Goal: Complete application form

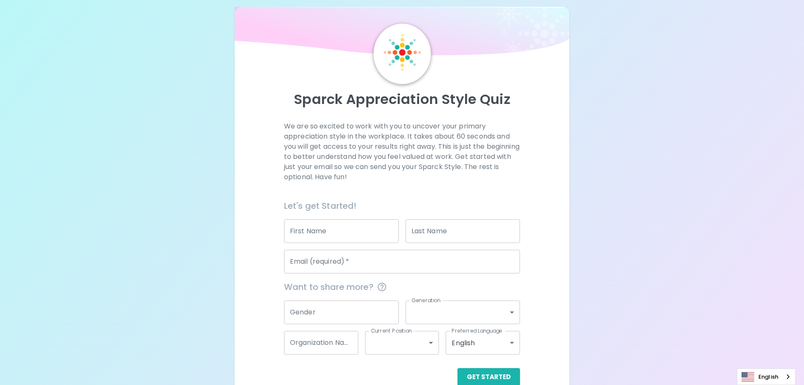
scroll to position [28, 0]
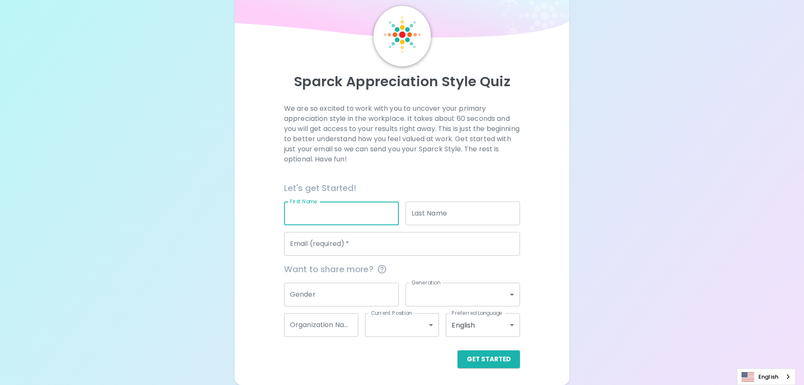
click at [360, 207] on input "First Name" at bounding box center [341, 213] width 115 height 24
type input "[PERSON_NAME]"
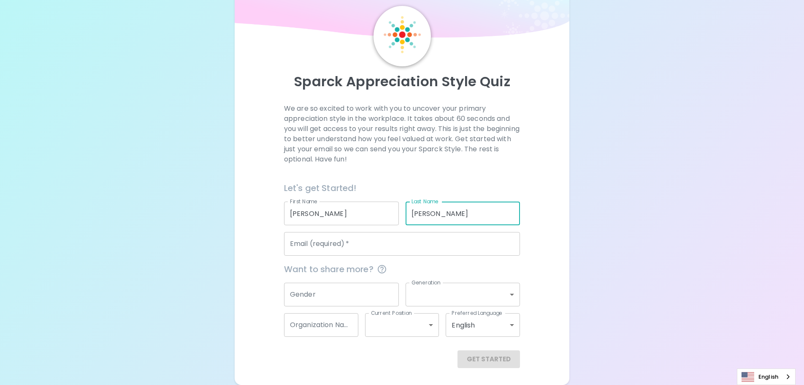
type input "[PERSON_NAME]"
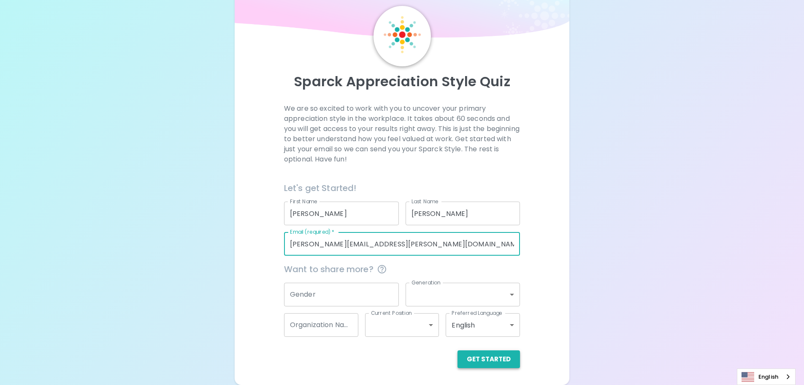
type input "[PERSON_NAME][EMAIL_ADDRESS][PERSON_NAME][DOMAIN_NAME]"
click at [512, 355] on button "Get Started" at bounding box center [489, 359] width 63 height 18
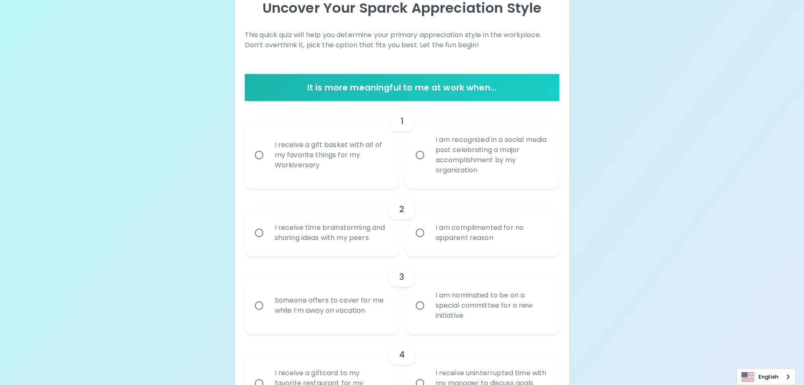
scroll to position [112, 0]
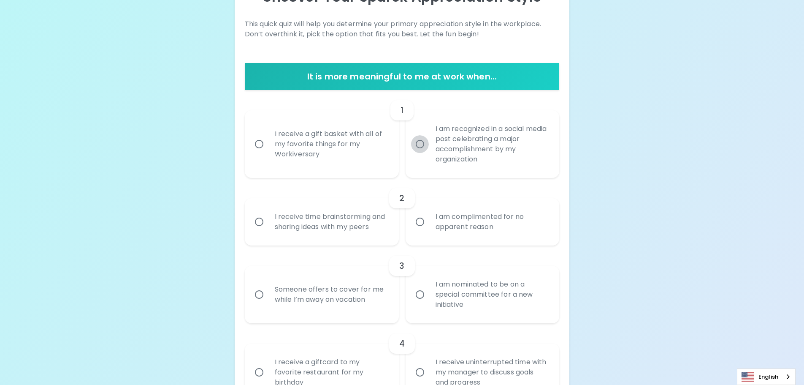
click at [421, 145] on input "I am recognized in a social media post celebrating a major accomplishment by my…" at bounding box center [420, 144] width 18 height 18
radio input "true"
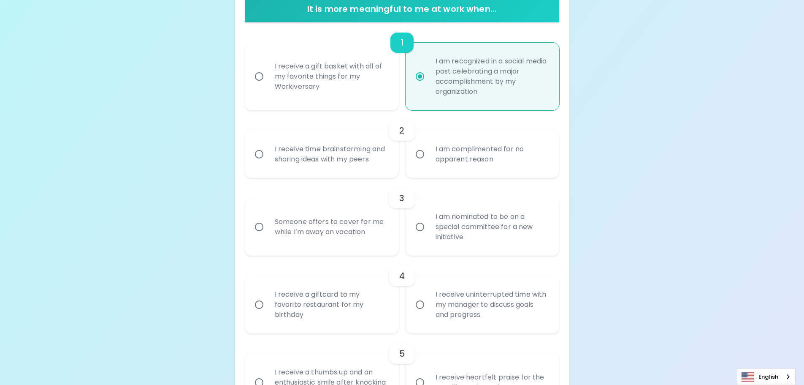
click at [417, 225] on input "I am nominated to be on a special committee for a new initiative" at bounding box center [420, 227] width 18 height 18
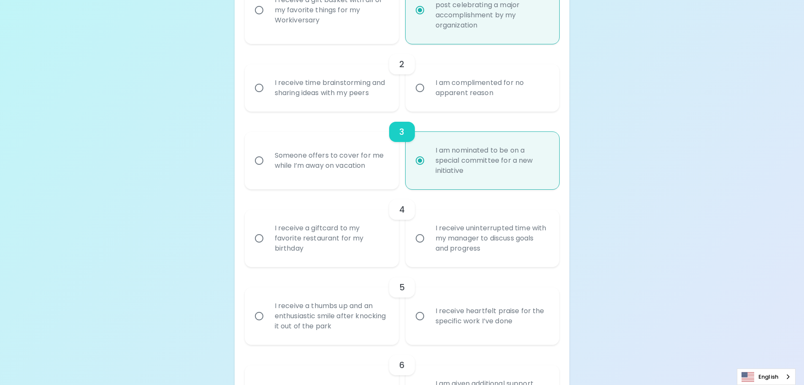
scroll to position [247, 0]
radio input "true"
click at [258, 89] on input "I receive time brainstorming and sharing ideas with my peers" at bounding box center [259, 87] width 18 height 18
radio input "false"
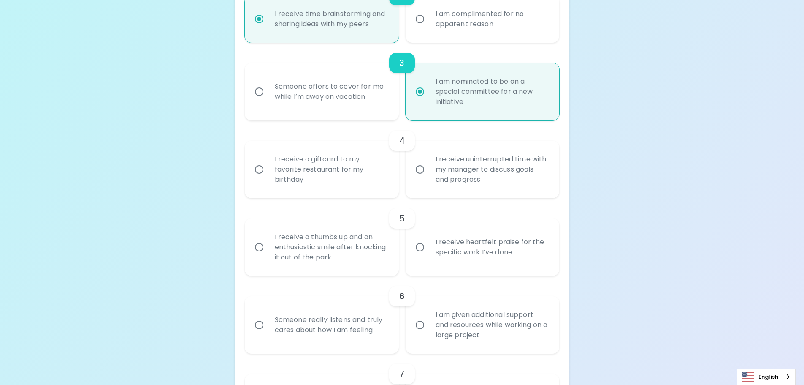
radio input "true"
click at [263, 168] on input "I receive a giftcard to my favorite restaurant for my birthday" at bounding box center [259, 169] width 18 height 18
radio input "false"
radio input "true"
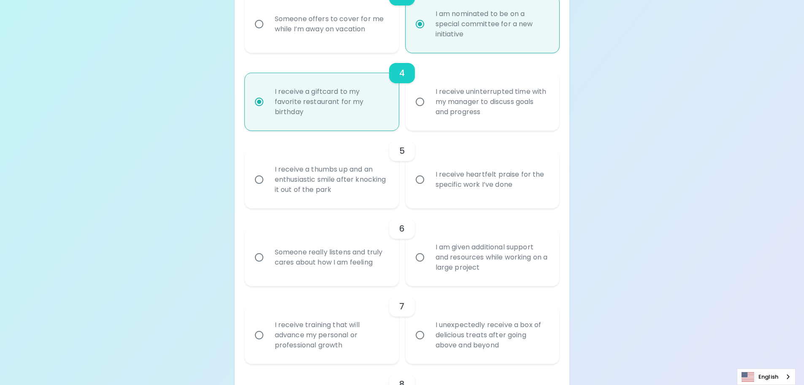
radio input "true"
click at [420, 181] on input "I receive heartfelt praise for the specific work I’ve done" at bounding box center [420, 180] width 18 height 18
radio input "false"
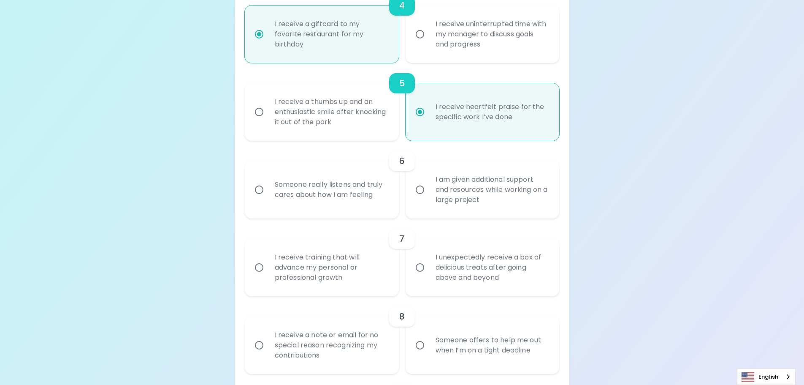
radio input "true"
click at [419, 195] on input "I am given additional support and resources while working on a large project" at bounding box center [420, 190] width 18 height 18
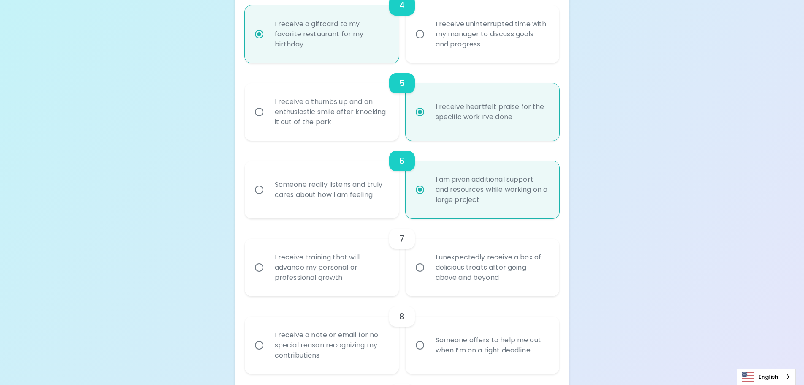
radio input "false"
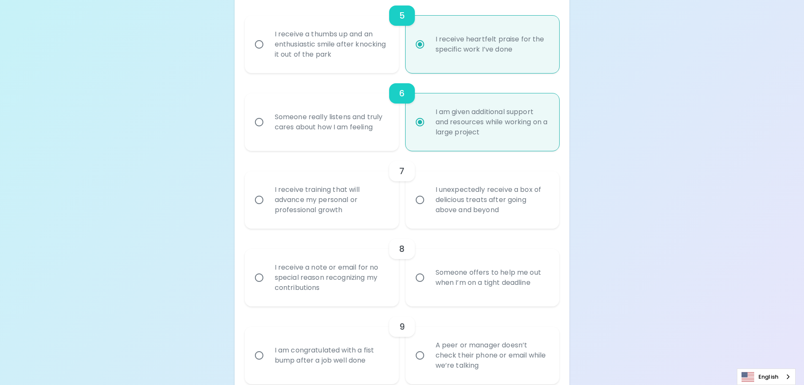
radio input "true"
click at [266, 207] on input "I receive training that will advance my personal or professional growth" at bounding box center [259, 200] width 18 height 18
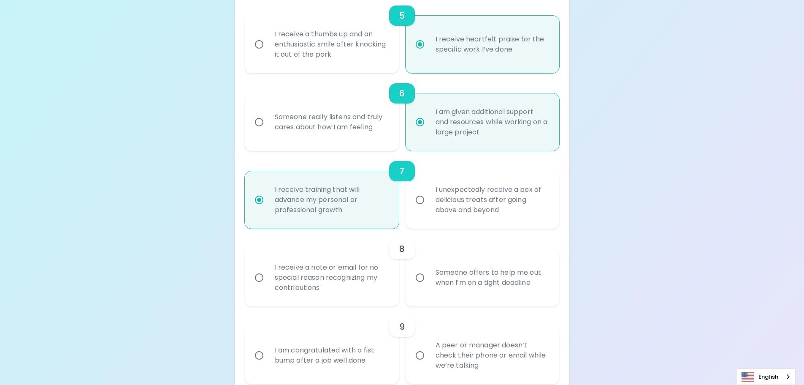
radio input "false"
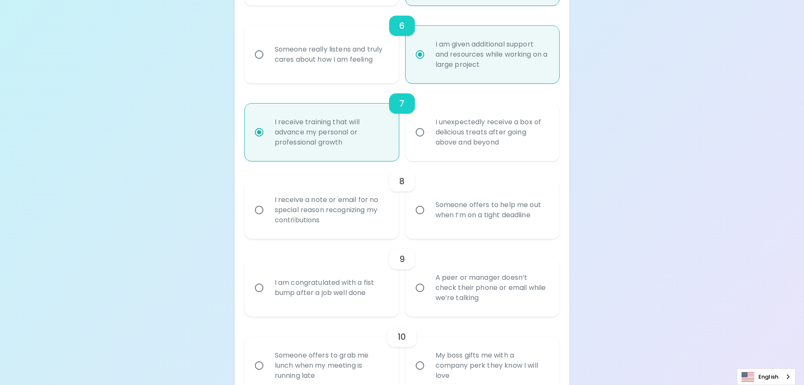
radio input "true"
click at [300, 218] on div "I receive a note or email for no special reason recognizing my contributions" at bounding box center [331, 210] width 126 height 51
click at [268, 218] on input "I receive a note or email for no special reason recognizing my contributions" at bounding box center [259, 210] width 18 height 18
radio input "false"
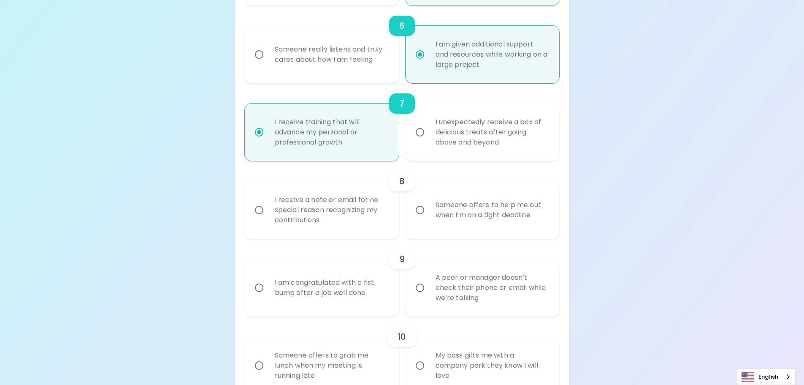
radio input "false"
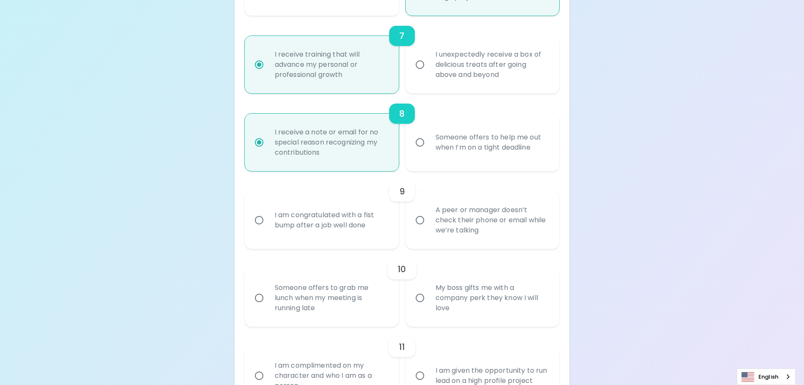
radio input "true"
click at [448, 207] on div "A peer or manager doesn’t check their phone or email while we’re talking" at bounding box center [492, 220] width 126 height 51
click at [429, 211] on input "A peer or manager doesn’t check their phone or email while we’re talking" at bounding box center [420, 220] width 18 height 18
radio input "false"
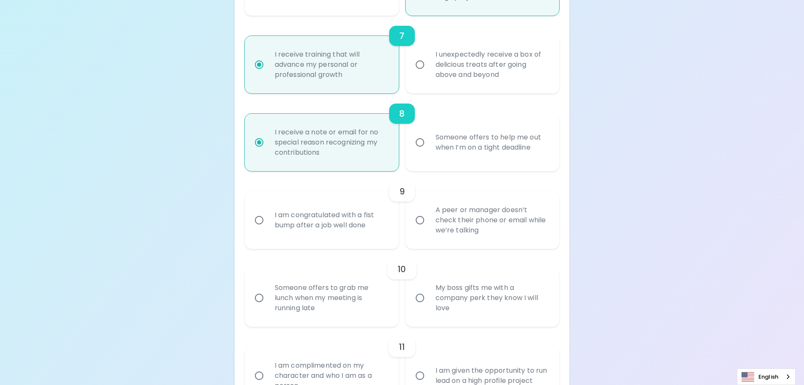
radio input "false"
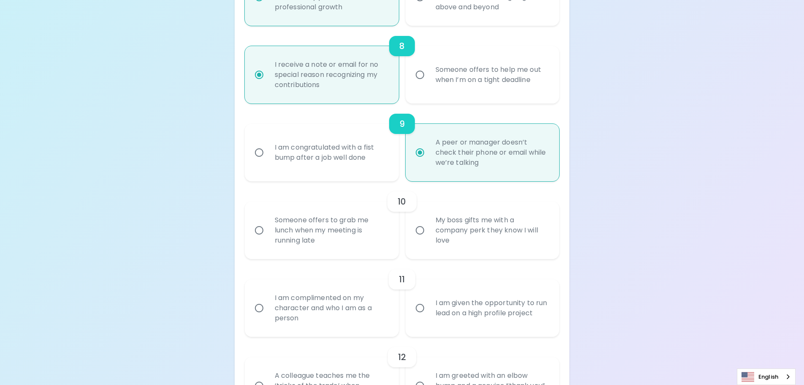
radio input "true"
click at [351, 216] on div "Someone offers to grab me lunch when my meeting is running late" at bounding box center [331, 230] width 126 height 51
click at [268, 221] on input "Someone offers to grab me lunch when my meeting is running late" at bounding box center [259, 230] width 18 height 18
radio input "false"
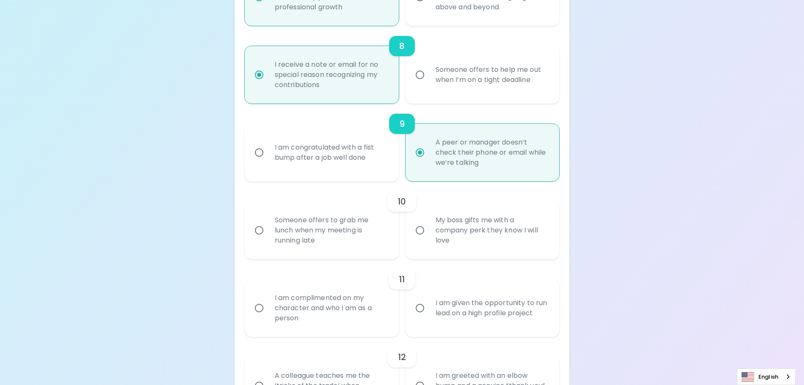
radio input "false"
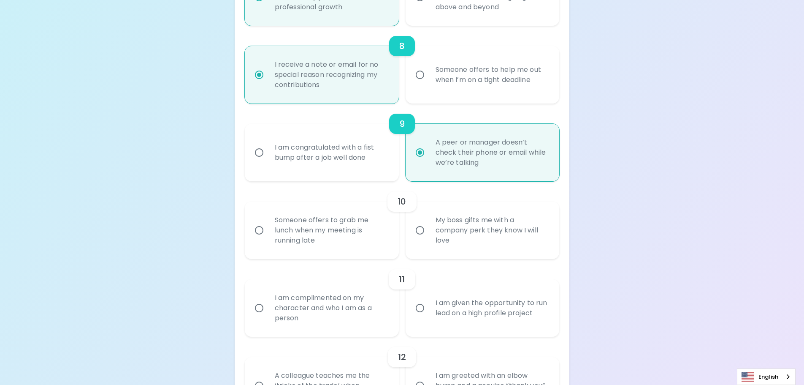
radio input "false"
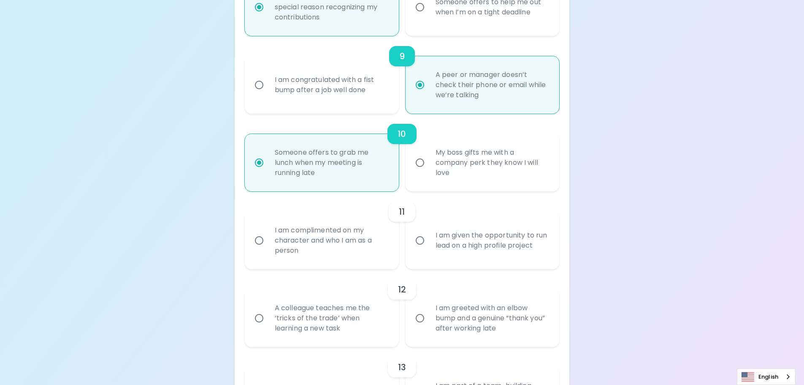
radio input "true"
click at [461, 217] on div "11" at bounding box center [402, 211] width 315 height 20
click at [459, 219] on div "11" at bounding box center [402, 211] width 315 height 20
click at [459, 225] on div "I am given the opportunity to run lead on a high profile project" at bounding box center [492, 240] width 126 height 41
click at [429, 231] on input "I am given the opportunity to run lead on a high profile project" at bounding box center [420, 240] width 18 height 18
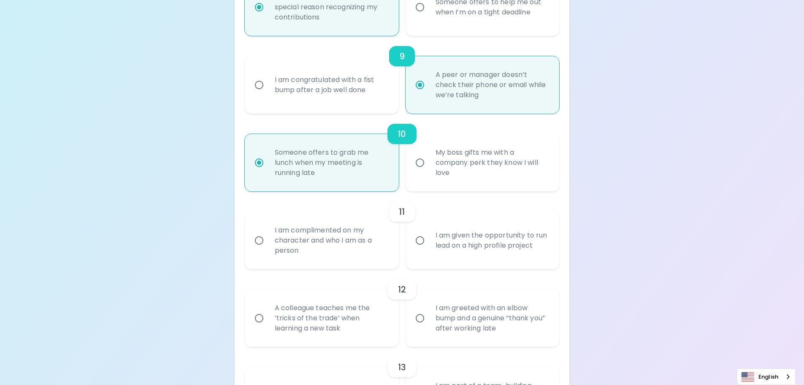
radio input "false"
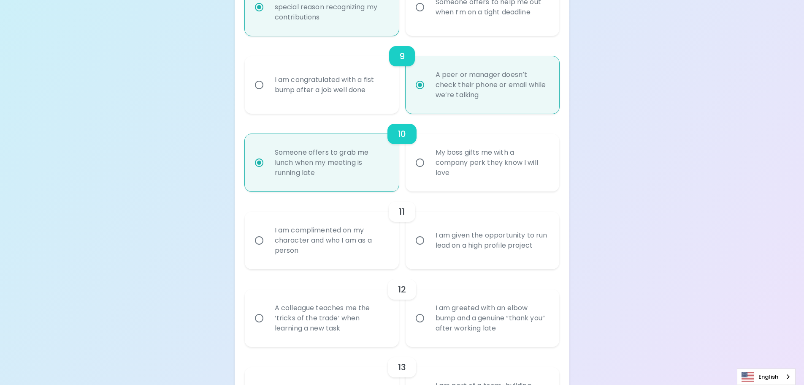
radio input "false"
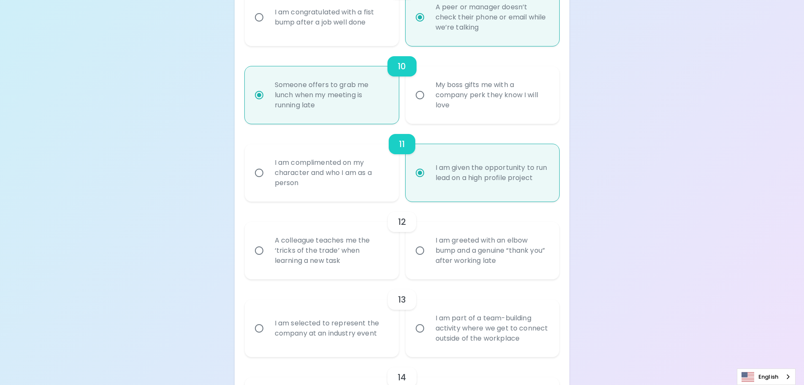
radio input "true"
click at [454, 258] on div "I am greeted with an elbow bump and a genuine “thank you” after working late" at bounding box center [492, 250] width 126 height 51
click at [429, 258] on input "I am greeted with an elbow bump and a genuine “thank you” after working late" at bounding box center [420, 251] width 18 height 18
radio input "false"
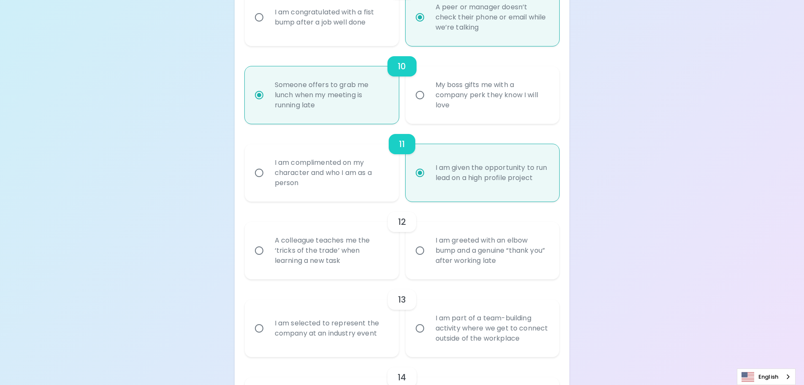
radio input "false"
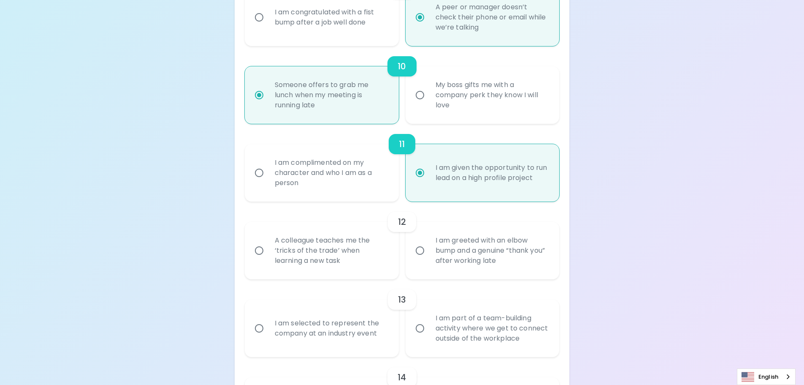
radio input "false"
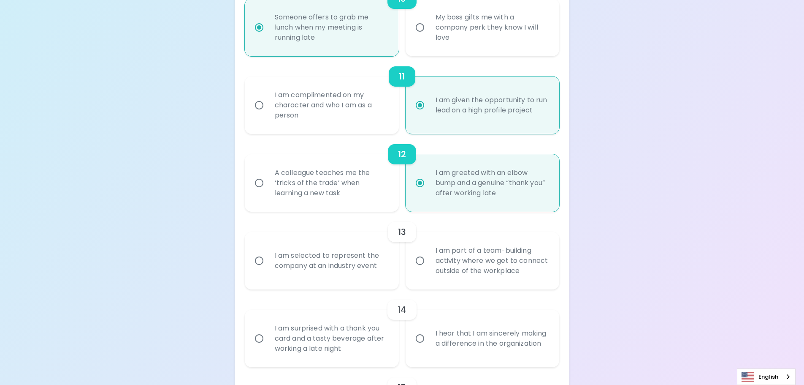
radio input "true"
click at [449, 280] on div "I am part of a team-building activity where we get to connect outside of the wo…" at bounding box center [492, 260] width 126 height 51
click at [429, 269] on input "I am part of a team-building activity where we get to connect outside of the wo…" at bounding box center [420, 261] width 18 height 18
radio input "false"
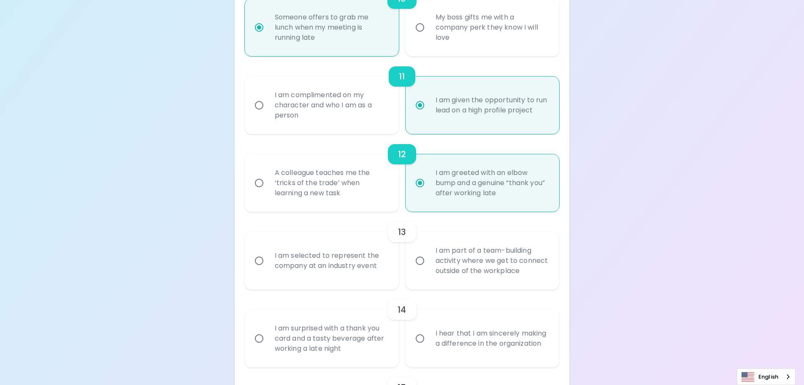
radio input "false"
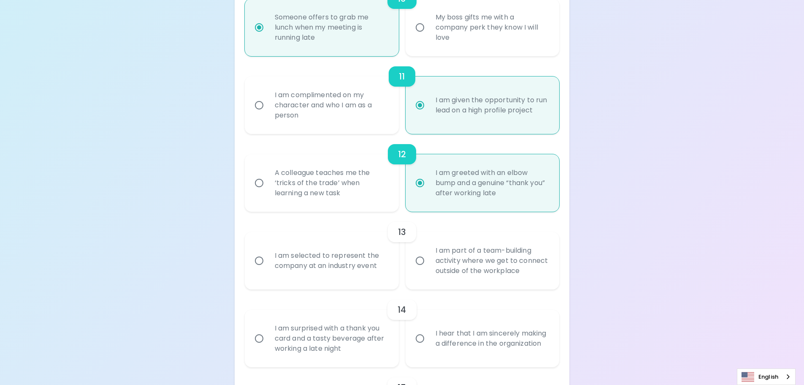
radio input "false"
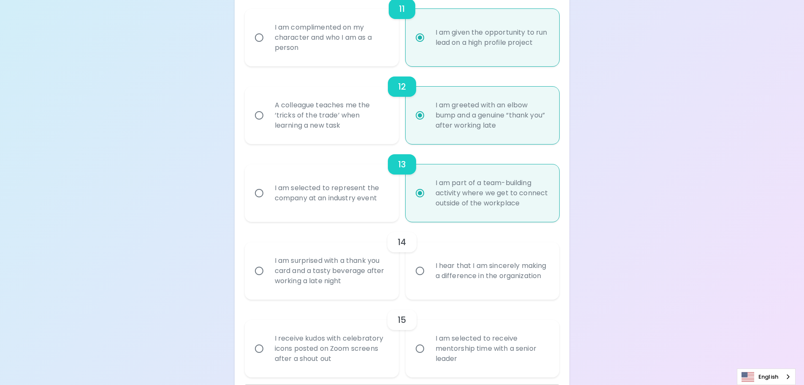
radio input "true"
click at [342, 295] on div "I am surprised with a thank you card and a tasty beverage after working a late …" at bounding box center [331, 270] width 126 height 51
click at [268, 280] on input "I am surprised with a thank you card and a tasty beverage after working a late …" at bounding box center [259, 271] width 18 height 18
radio input "false"
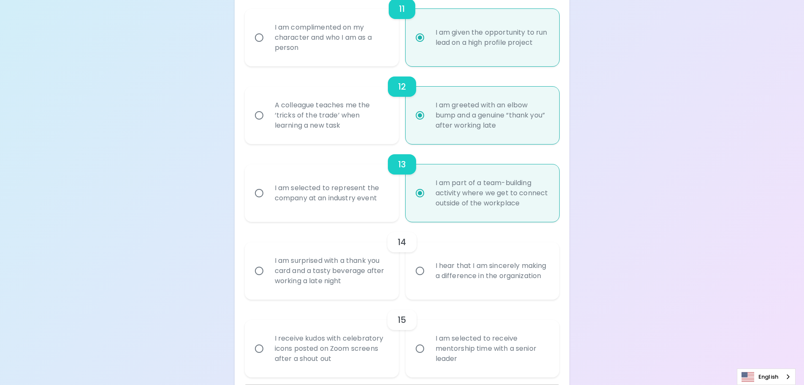
radio input "false"
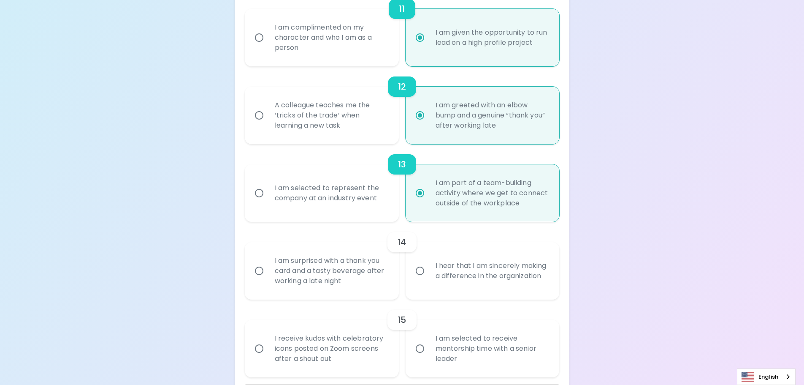
radio input "false"
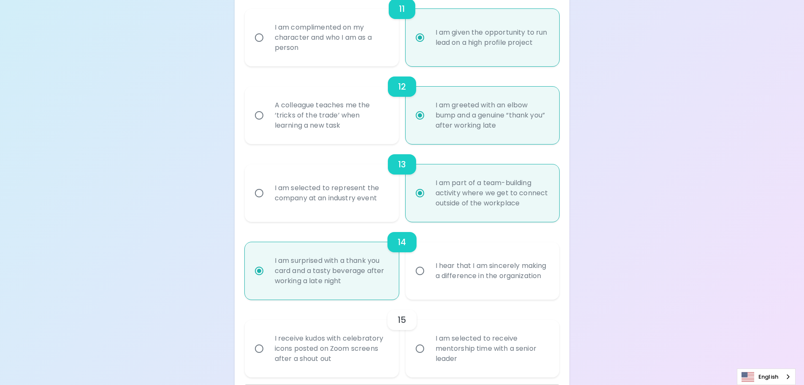
scroll to position [1025, 0]
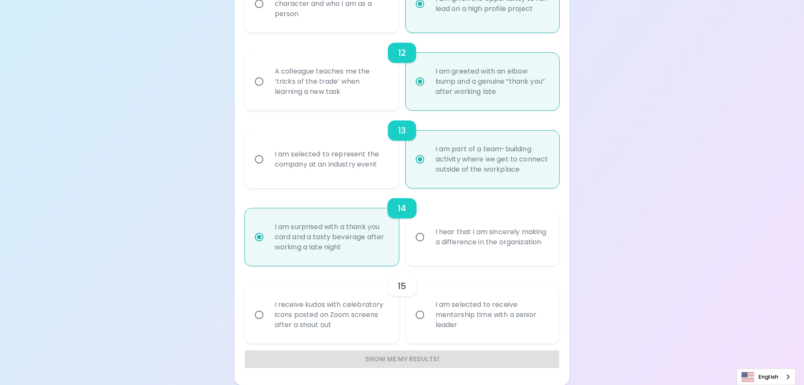
radio input "true"
click at [344, 311] on div "I receive kudos with celebratory icons posted on Zoom screens after a shout out" at bounding box center [331, 314] width 126 height 51
click at [268, 311] on input "I receive kudos with celebratory icons posted on Zoom screens after a shout out" at bounding box center [259, 315] width 18 height 18
radio input "false"
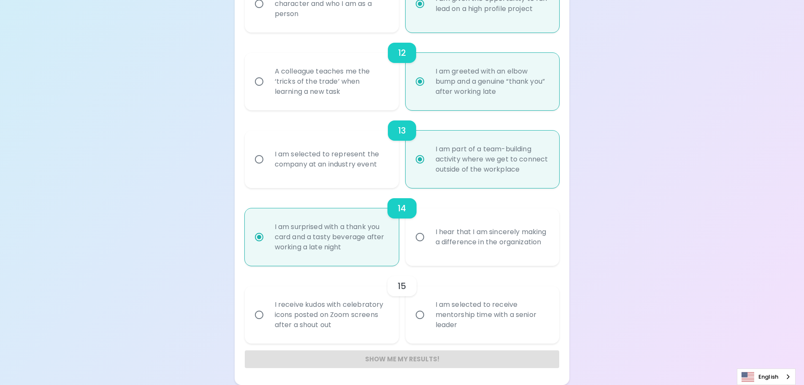
radio input "false"
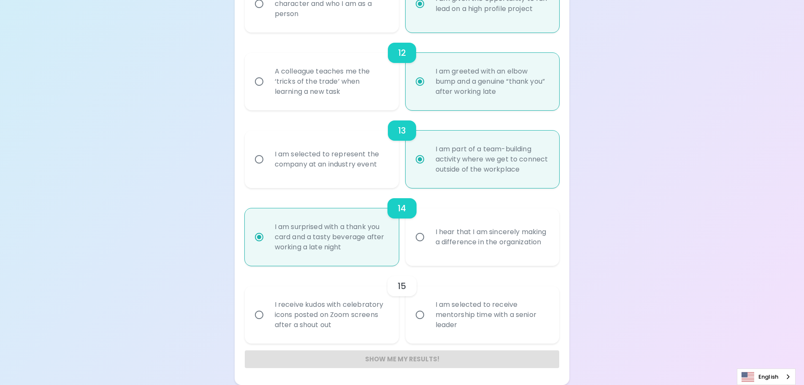
radio input "false"
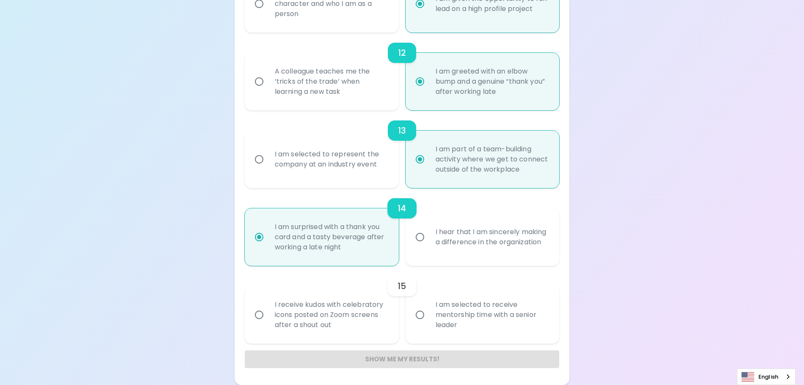
radio input "false"
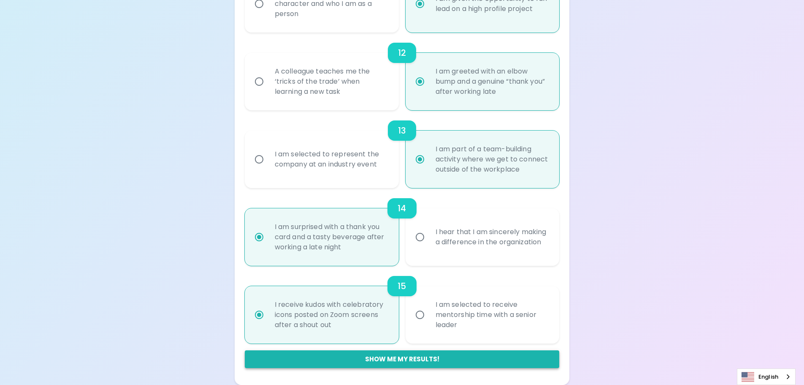
radio input "true"
click at [421, 356] on button "Show me my results!" at bounding box center [402, 359] width 315 height 18
radio input "false"
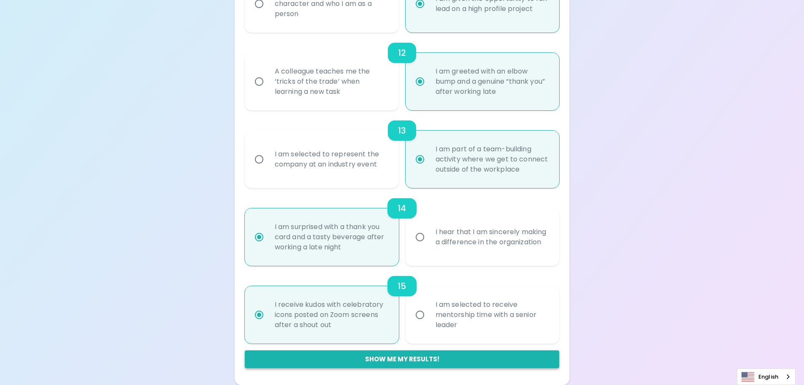
radio input "false"
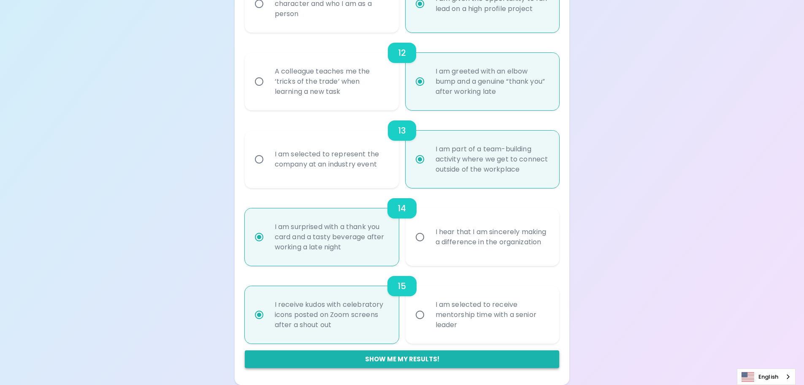
radio input "false"
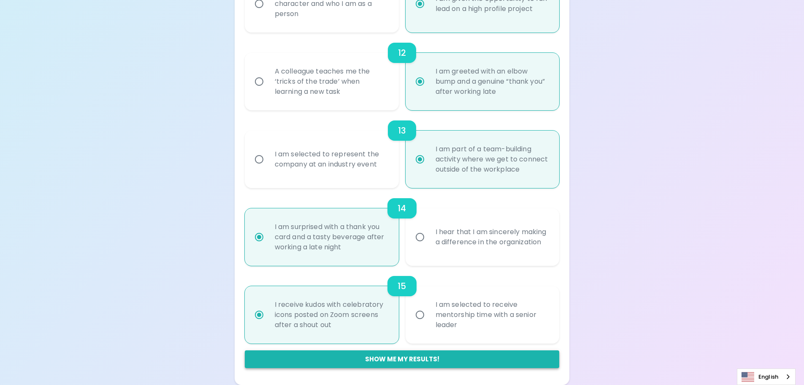
radio input "false"
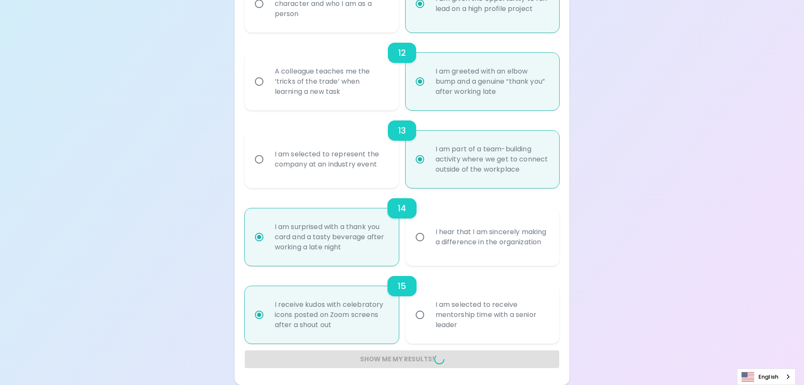
radio input "false"
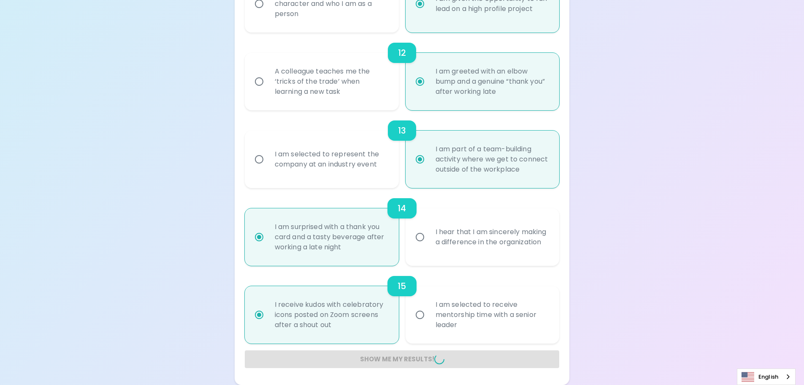
radio input "false"
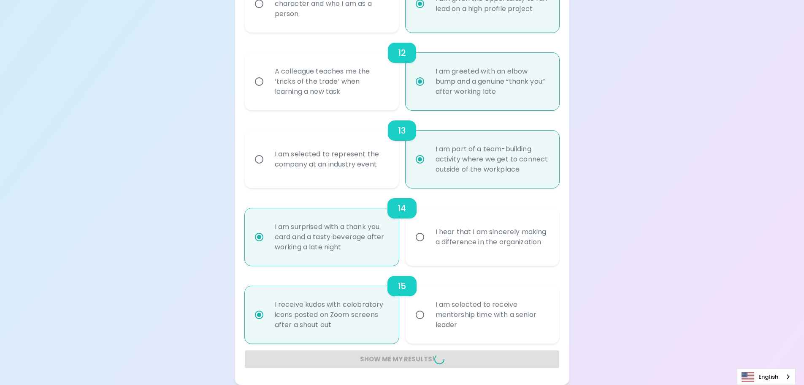
radio input "false"
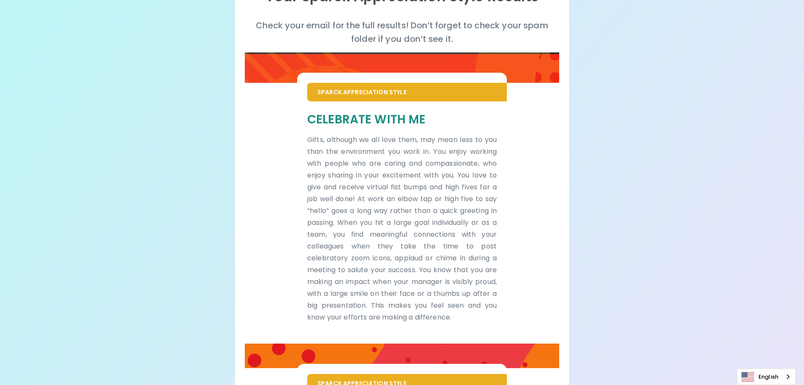
scroll to position [0, 0]
